Goal: Transaction & Acquisition: Purchase product/service

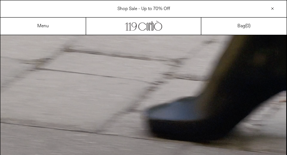
click at [143, 8] on span "Shop Sale - Up to 70% Off" at bounding box center [144, 9] width 53 height 6
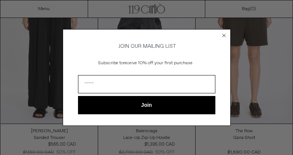
click at [224, 32] on circle "Close dialog" at bounding box center [223, 35] width 7 height 7
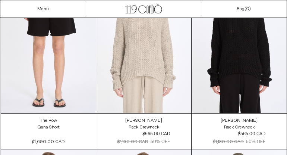
scroll to position [224, 0]
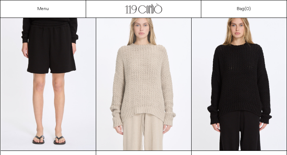
click at [143, 68] on at bounding box center [143, 79] width 95 height 143
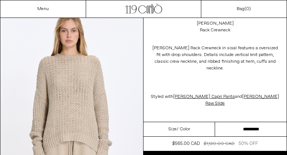
scroll to position [37, 0]
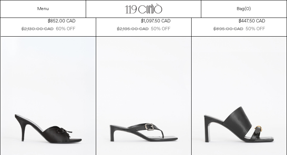
scroll to position [1157, 0]
